Goal: Check status: Check status

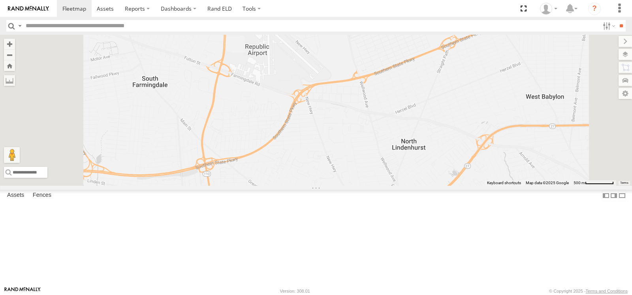
click at [0, 0] on span at bounding box center [0, 0] width 0 height 0
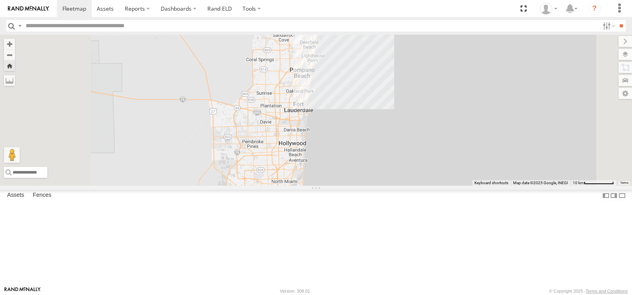
drag, startPoint x: 433, startPoint y: 86, endPoint x: 429, endPoint y: 168, distance: 82.6
click at [429, 168] on div "777" at bounding box center [316, 110] width 632 height 151
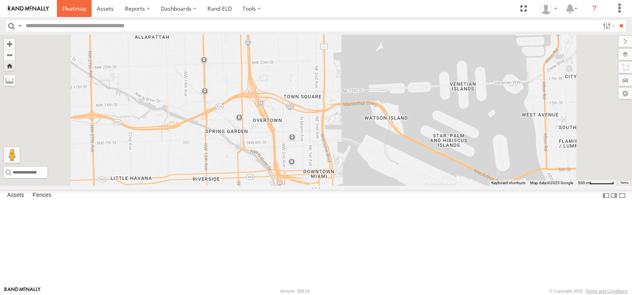
click at [75, 10] on span at bounding box center [74, 8] width 24 height 7
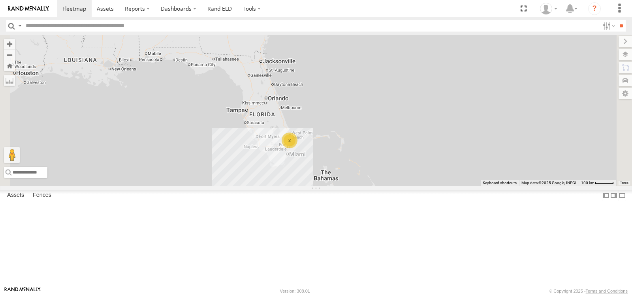
drag, startPoint x: 377, startPoint y: 218, endPoint x: 379, endPoint y: 162, distance: 55.7
click at [380, 165] on div "315 2" at bounding box center [316, 110] width 632 height 151
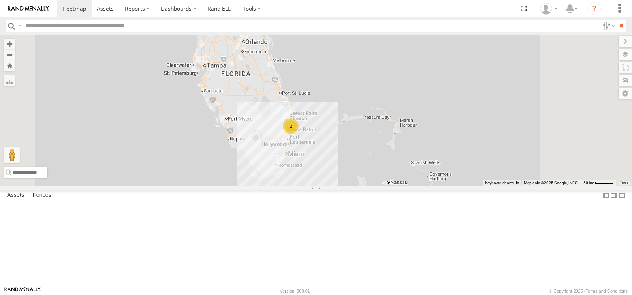
drag, startPoint x: 380, startPoint y: 163, endPoint x: 373, endPoint y: 129, distance: 33.8
click at [375, 131] on div "315 2" at bounding box center [316, 110] width 632 height 151
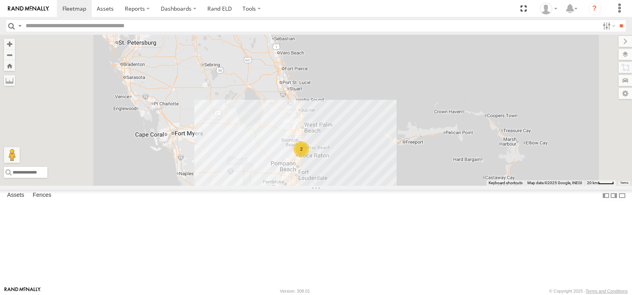
drag, startPoint x: 381, startPoint y: 149, endPoint x: 388, endPoint y: 70, distance: 79.2
click at [388, 70] on div "315 2" at bounding box center [316, 110] width 632 height 151
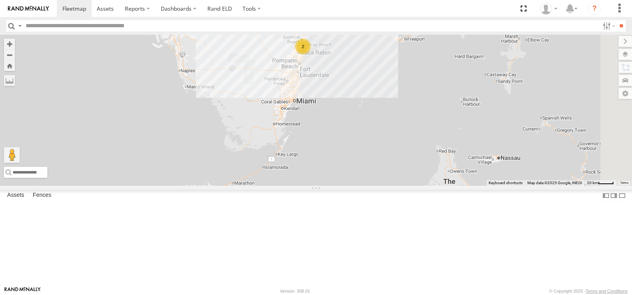
drag, startPoint x: 428, startPoint y: 116, endPoint x: 423, endPoint y: 135, distance: 20.4
click at [423, 135] on div "315 2" at bounding box center [316, 110] width 632 height 151
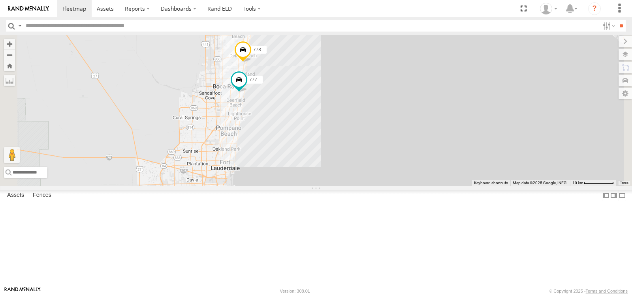
drag, startPoint x: 361, startPoint y: 107, endPoint x: 376, endPoint y: 137, distance: 33.4
click at [376, 137] on div "315 778 777" at bounding box center [316, 110] width 632 height 151
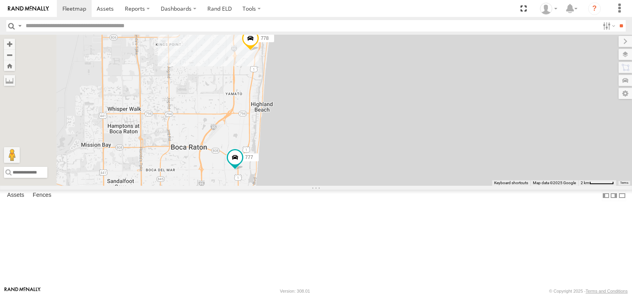
drag, startPoint x: 376, startPoint y: 160, endPoint x: 409, endPoint y: 113, distance: 57.7
click at [409, 114] on div "315 778 777" at bounding box center [316, 110] width 632 height 151
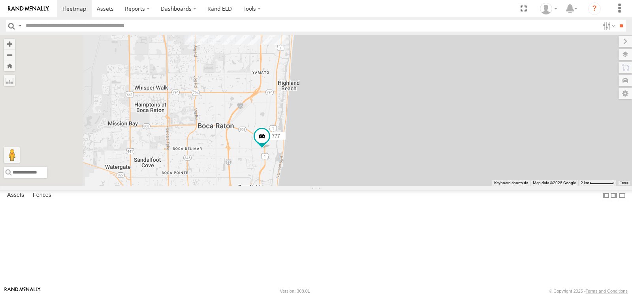
drag, startPoint x: 403, startPoint y: 124, endPoint x: 432, endPoint y: 103, distance: 36.2
click at [432, 103] on div "315 778 777" at bounding box center [316, 110] width 632 height 151
